Goal: Transaction & Acquisition: Download file/media

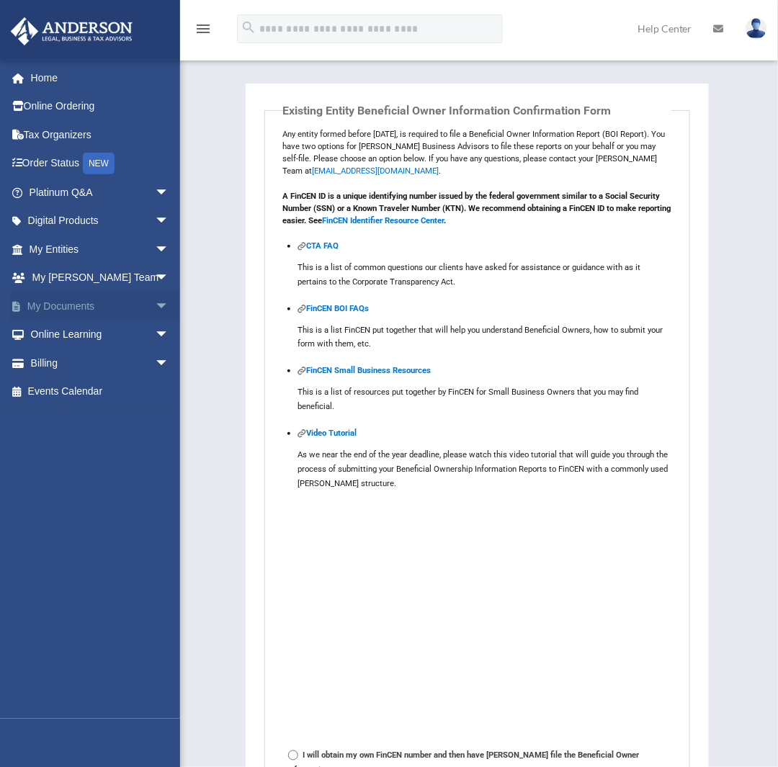
click at [59, 312] on link "My Documents arrow_drop_down" at bounding box center [100, 306] width 181 height 29
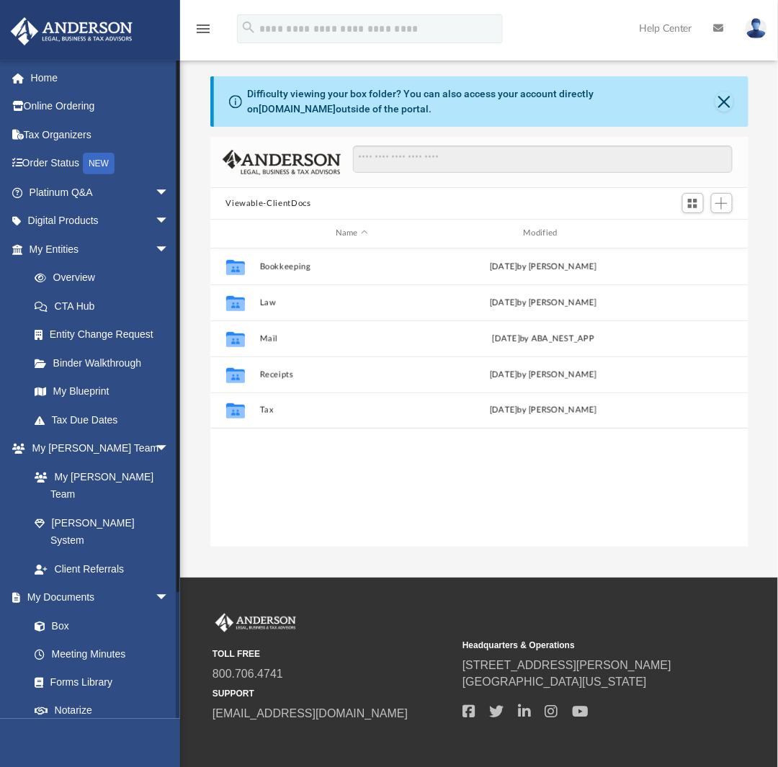
scroll to position [316, 527]
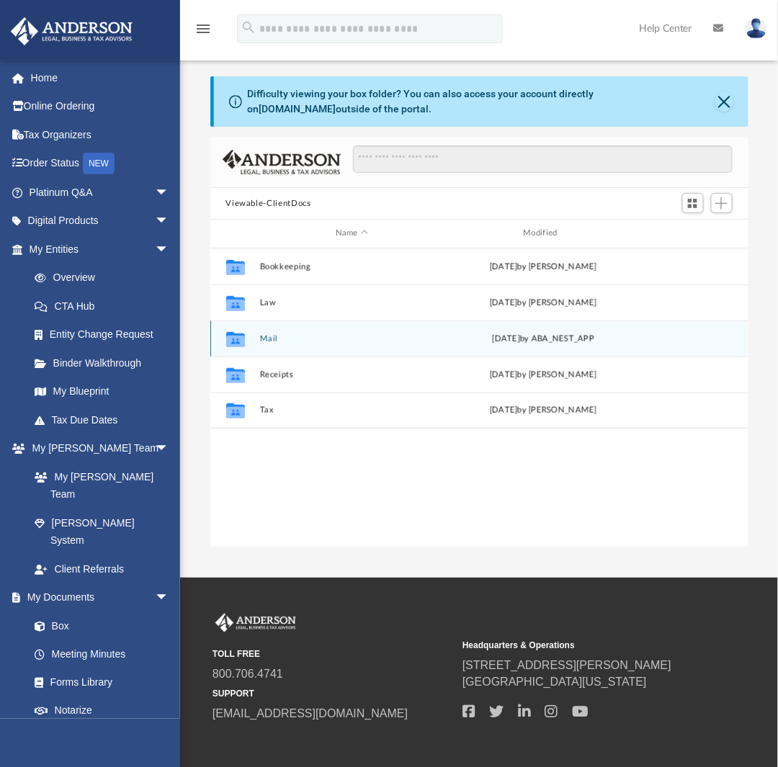
click at [268, 338] on button "Mail" at bounding box center [351, 338] width 185 height 9
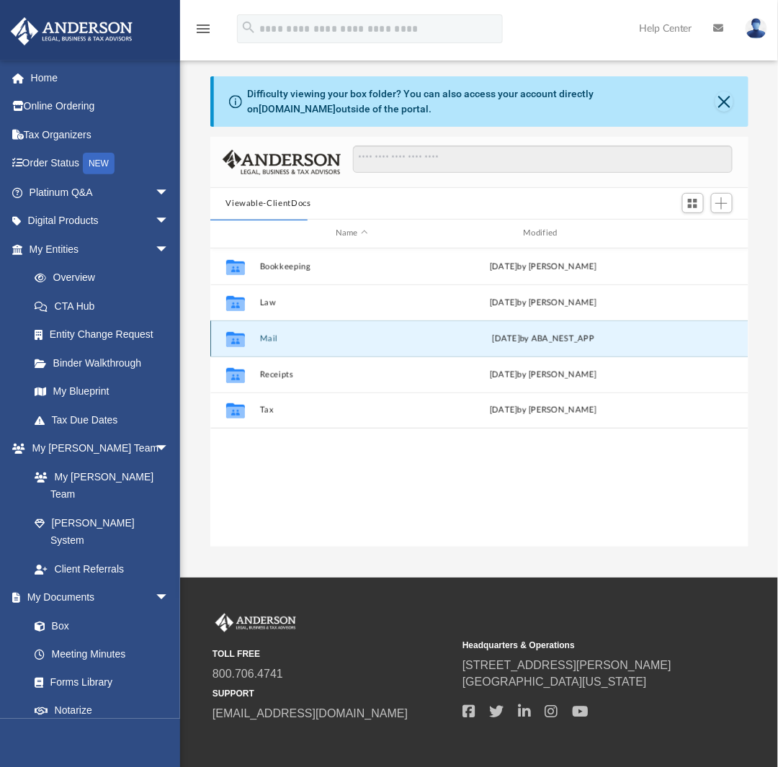
click at [268, 338] on button "Mail" at bounding box center [351, 338] width 185 height 9
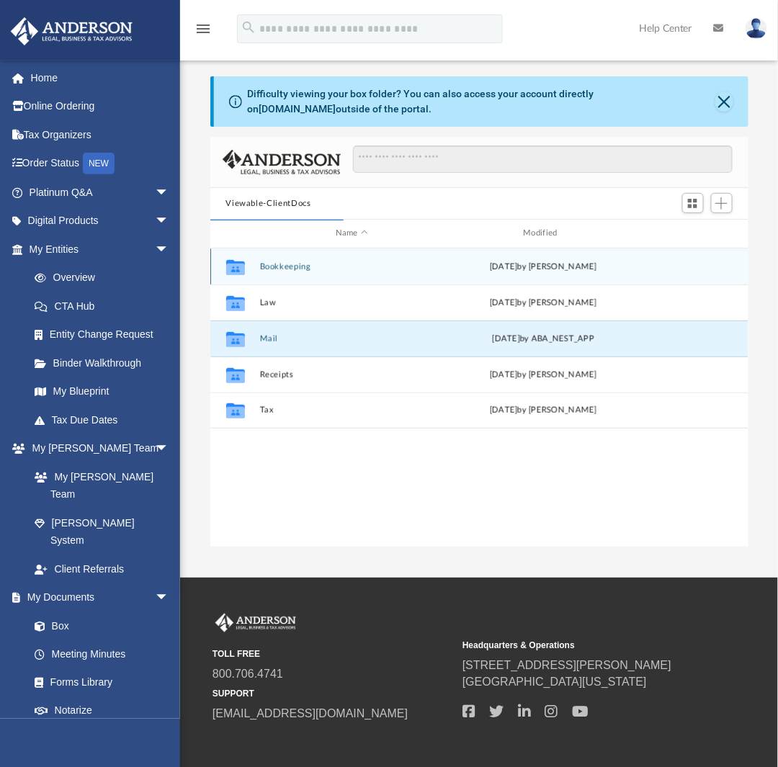
scroll to position [11, 12]
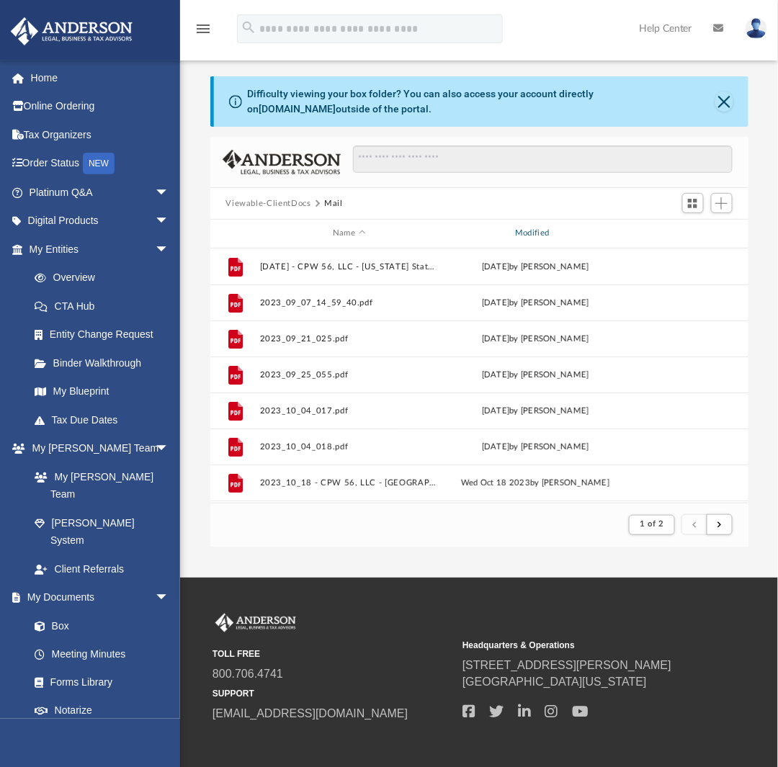
click at [517, 234] on div "Modified" at bounding box center [535, 233] width 180 height 13
click at [554, 230] on div "Modified" at bounding box center [535, 233] width 180 height 13
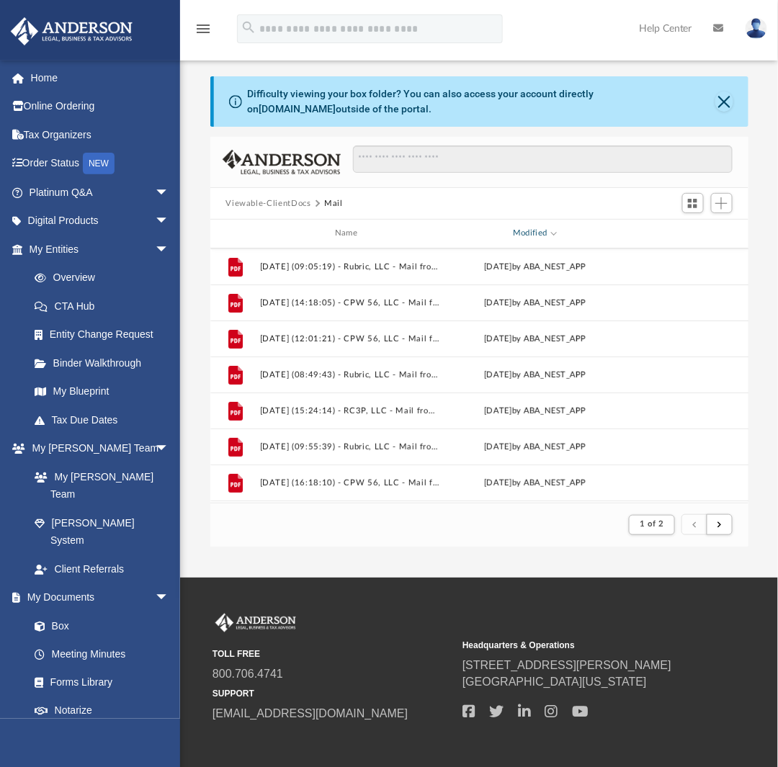
scroll to position [1297, 0]
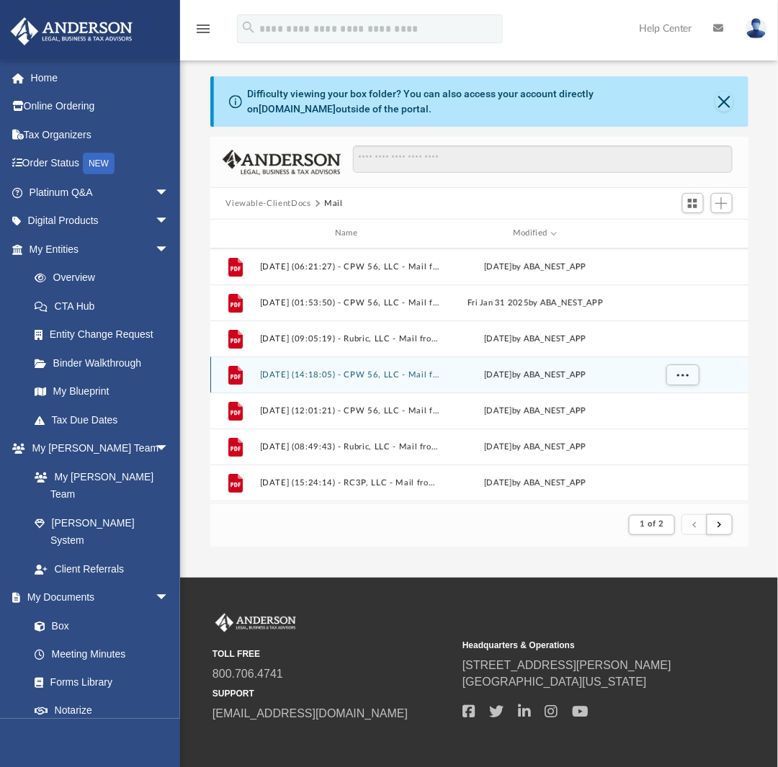
click at [329, 375] on button "2025.01.03 (14:18:05) - CPW 56, LLC - Mail from ALTABANK.pdf" at bounding box center [348, 374] width 179 height 9
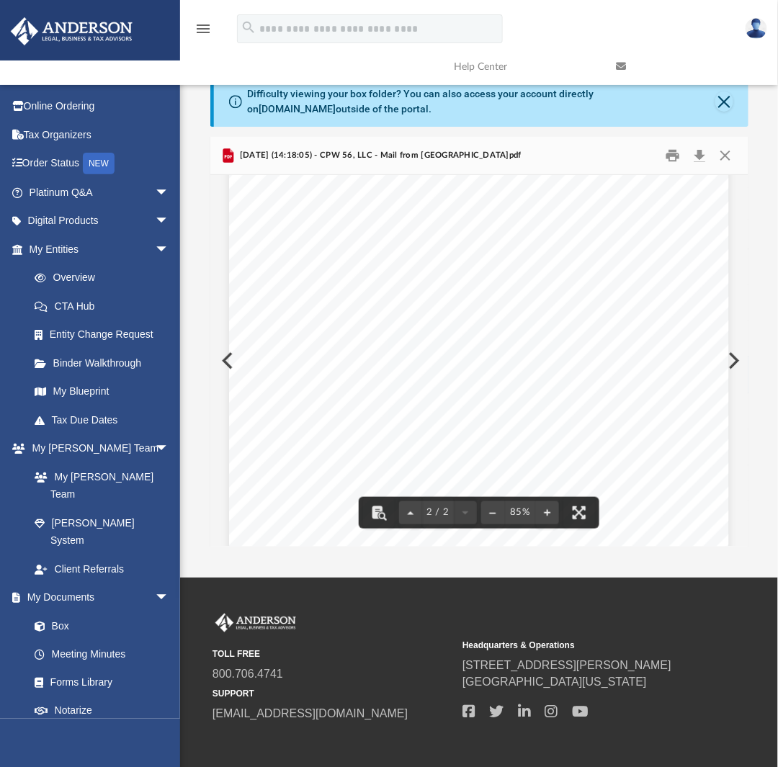
scroll to position [964, 0]
click at [736, 361] on button "Preview" at bounding box center [733, 361] width 32 height 40
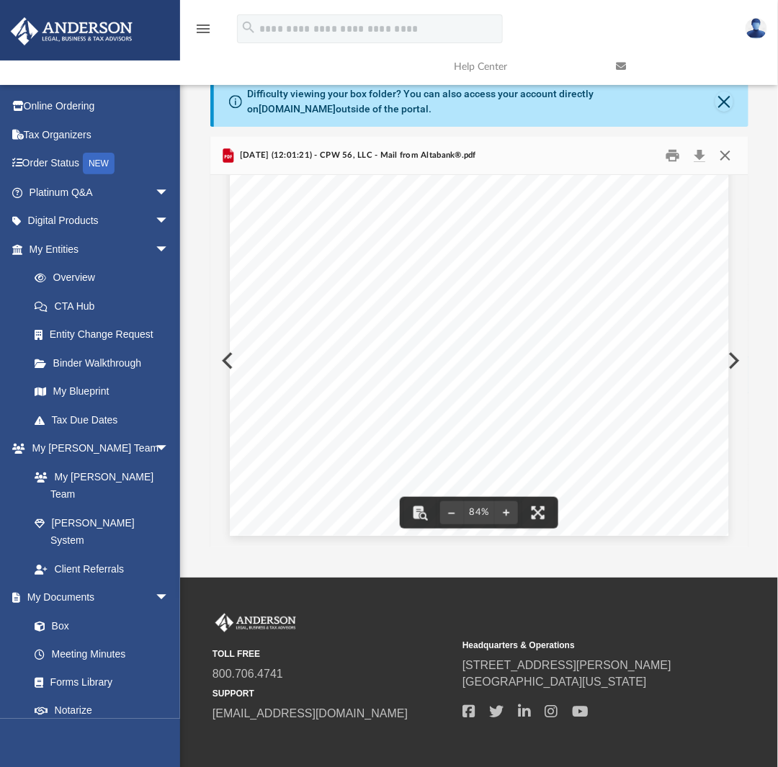
click at [733, 151] on button "Close" at bounding box center [726, 156] width 26 height 22
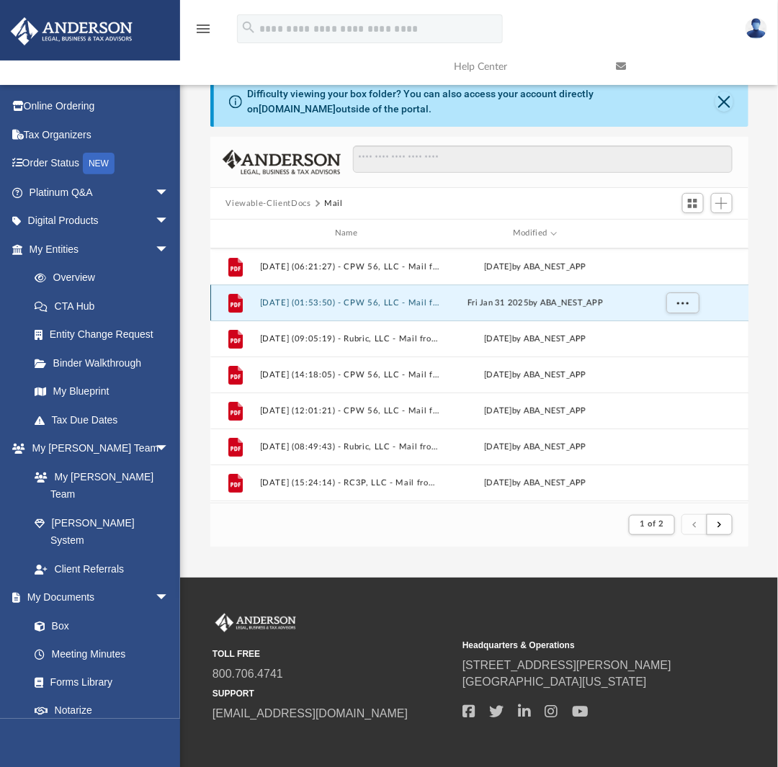
click at [408, 300] on button "2025.01.31 (01:53:50) - CPW 56, LLC - Mail from ALTABANK.pdf" at bounding box center [348, 302] width 179 height 9
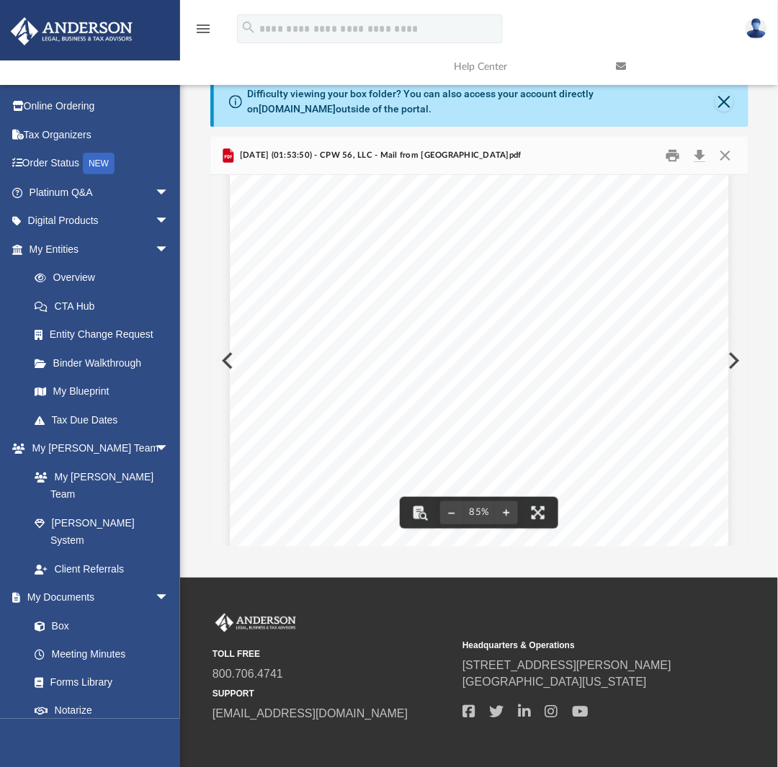
scroll to position [0, 0]
click at [699, 156] on button "Download" at bounding box center [700, 156] width 26 height 22
click at [230, 365] on div "Page 1" at bounding box center [479, 510] width 499 height 648
click at [223, 360] on button "Preview" at bounding box center [226, 361] width 32 height 40
click at [697, 157] on button "Download" at bounding box center [700, 156] width 26 height 22
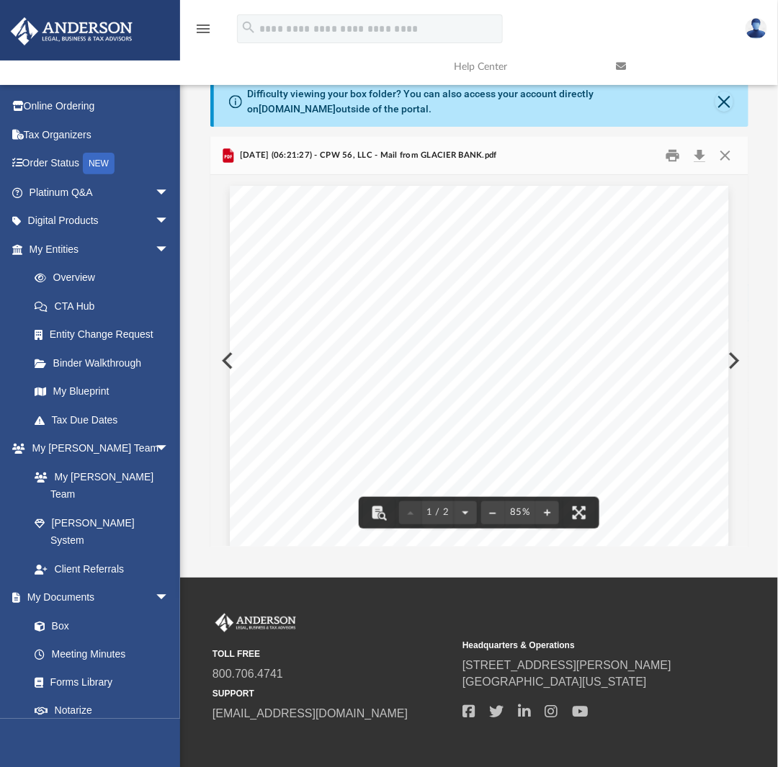
click at [223, 361] on button "Preview" at bounding box center [226, 361] width 32 height 40
click at [230, 360] on div "Page 1" at bounding box center [479, 507] width 499 height 643
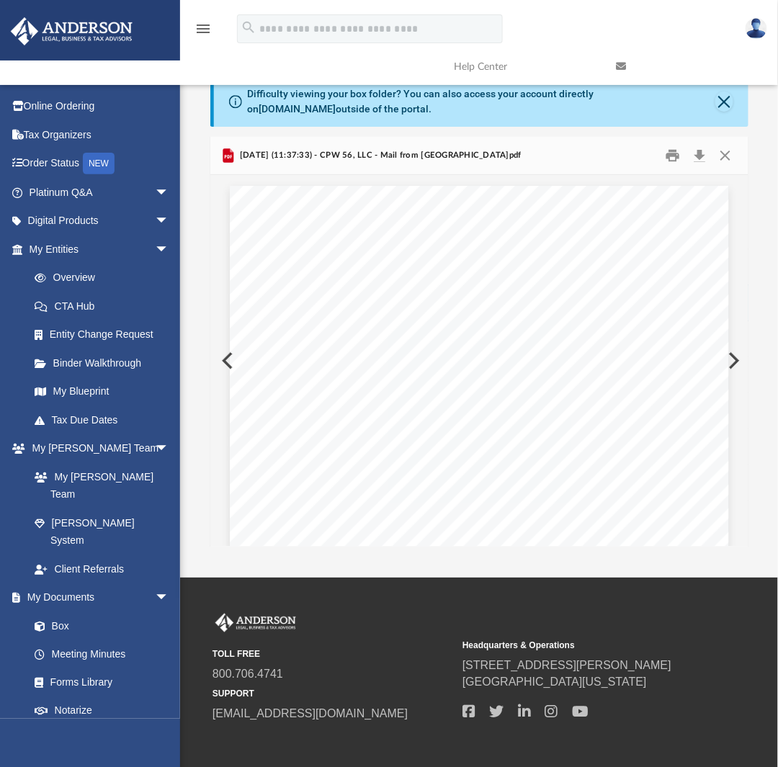
click at [222, 361] on button "Preview" at bounding box center [226, 361] width 32 height 40
click at [736, 357] on button "Preview" at bounding box center [733, 361] width 32 height 40
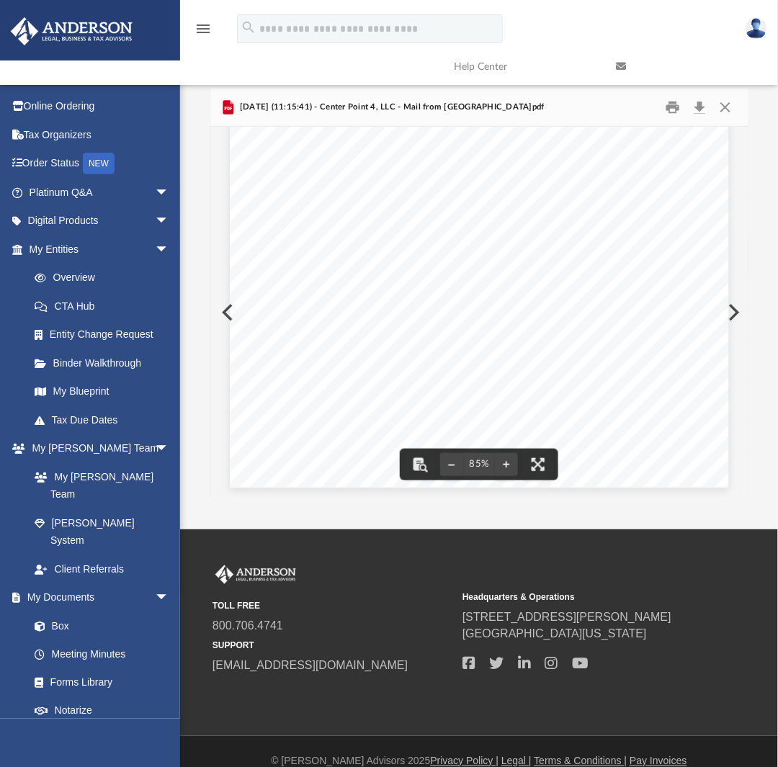
scroll to position [68, 0]
